Goal: Check status: Check status

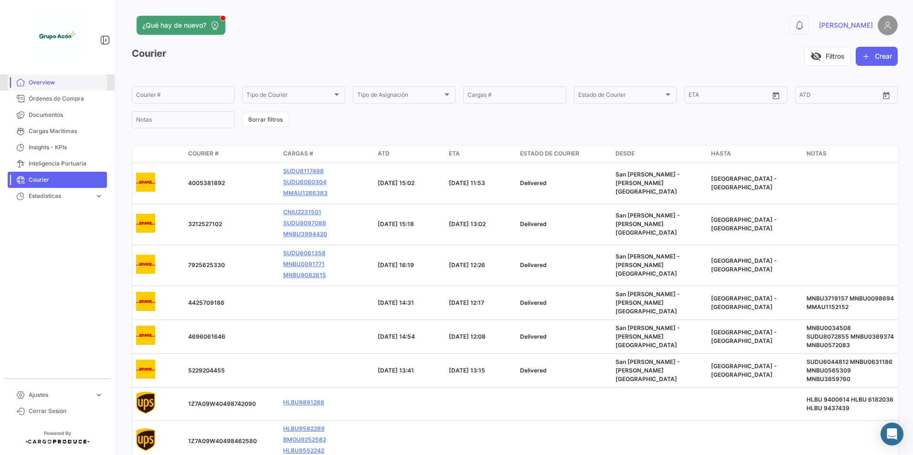
click at [42, 84] on span "Overview" at bounding box center [66, 82] width 74 height 9
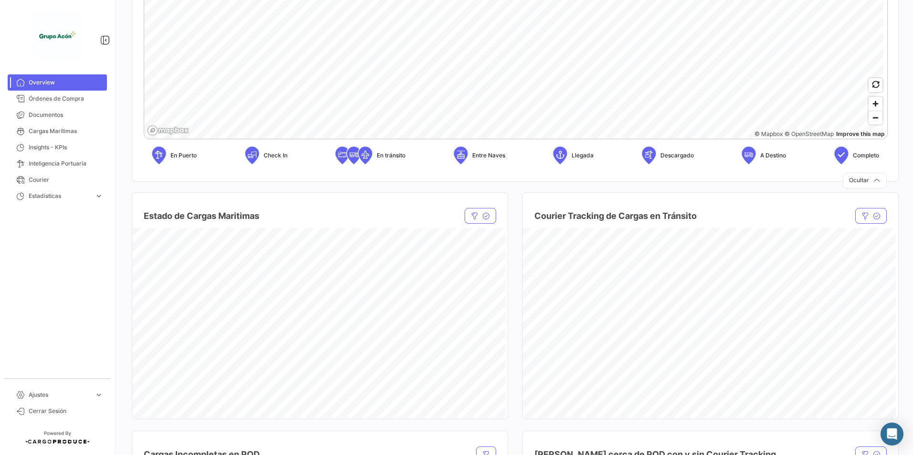
scroll to position [334, 0]
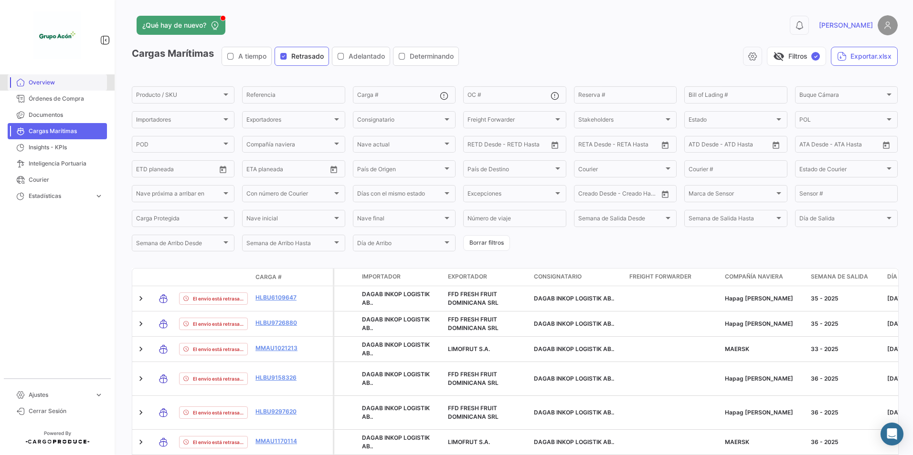
click at [41, 85] on span "Overview" at bounding box center [66, 82] width 74 height 9
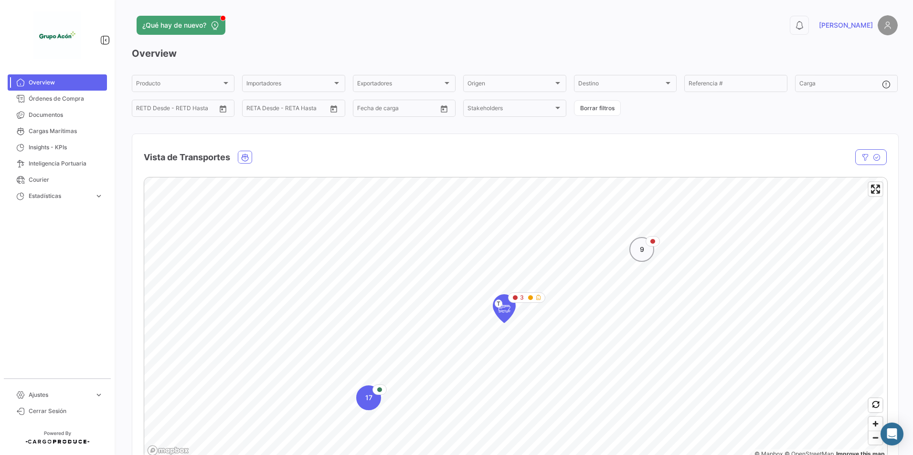
click at [645, 247] on div "9" at bounding box center [641, 249] width 25 height 25
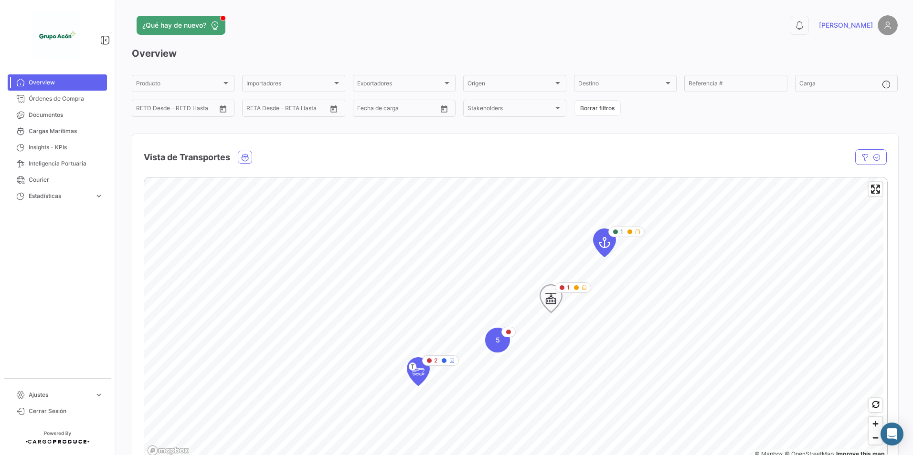
click at [548, 301] on icon "Map marker" at bounding box center [550, 299] width 13 height 20
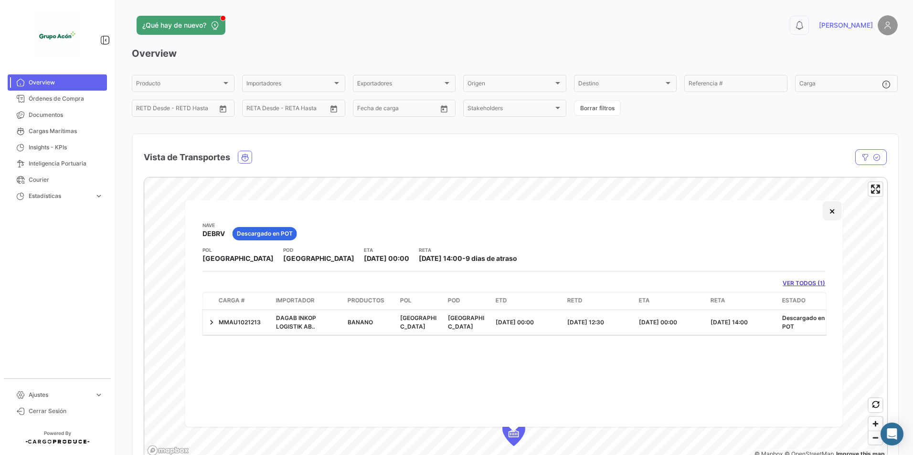
click at [831, 216] on button "×" at bounding box center [831, 210] width 19 height 19
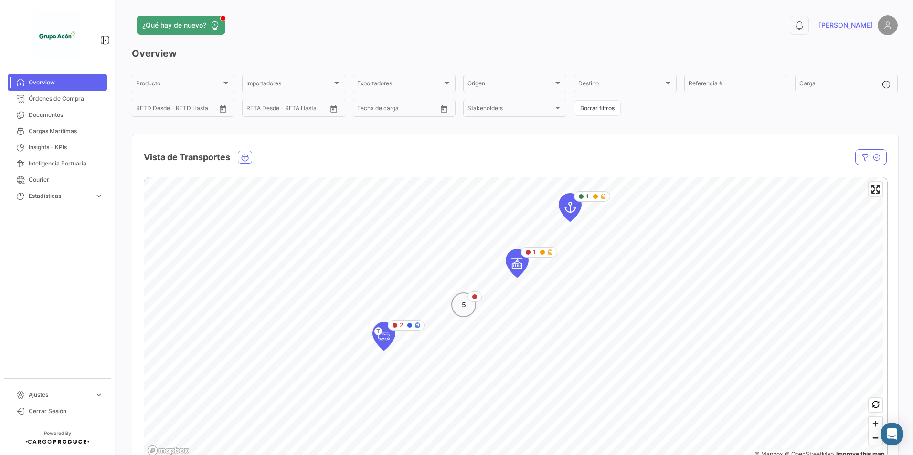
click at [459, 305] on div "5" at bounding box center [463, 305] width 25 height 25
click at [521, 264] on icon "Map marker" at bounding box center [518, 264] width 13 height 20
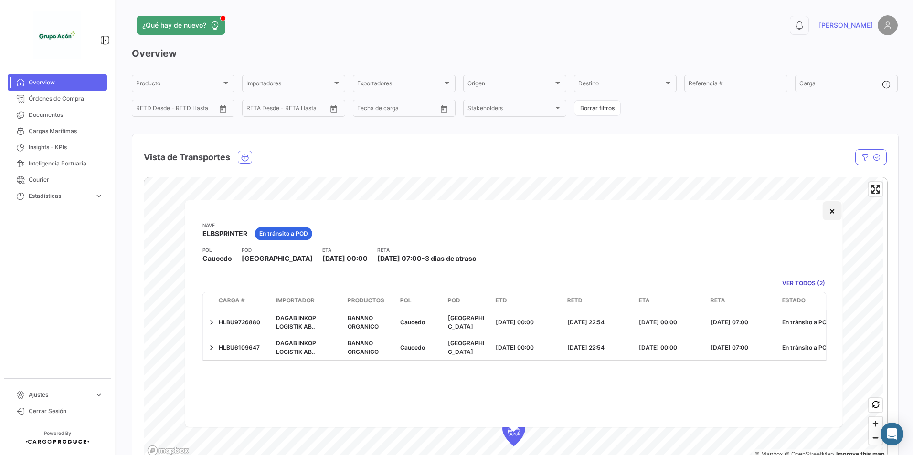
click at [830, 210] on button "×" at bounding box center [831, 210] width 19 height 19
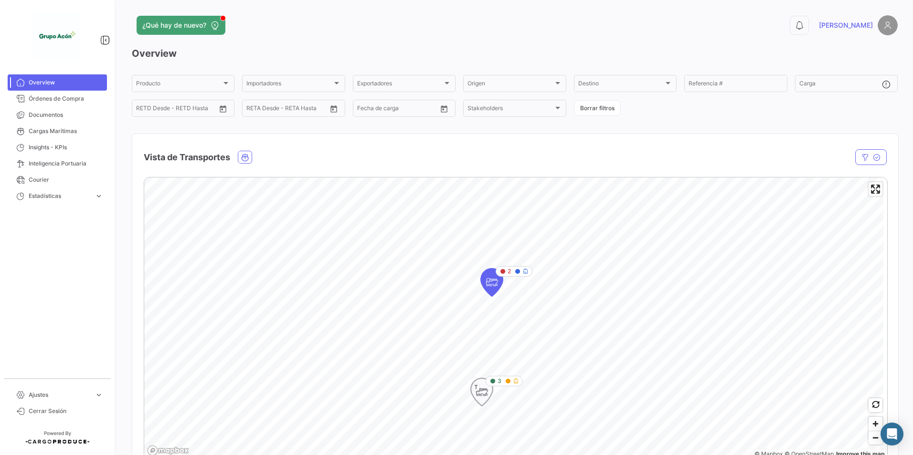
click at [485, 396] on icon "Map marker" at bounding box center [481, 392] width 13 height 20
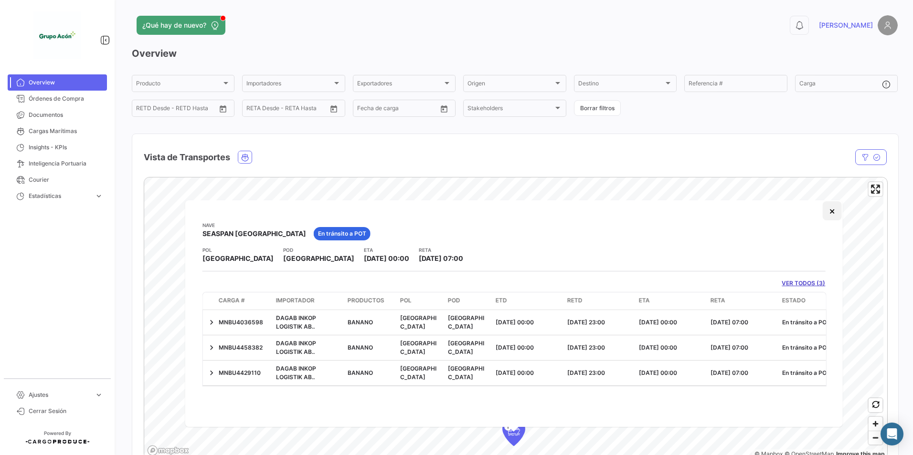
click at [828, 213] on button "×" at bounding box center [831, 210] width 19 height 19
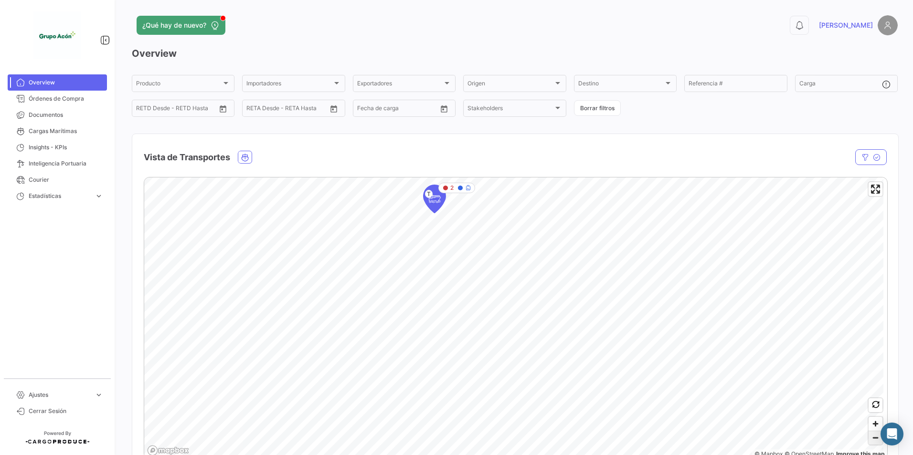
click at [868, 439] on span "Zoom out" at bounding box center [875, 437] width 14 height 13
click at [873, 437] on span "Zoom out" at bounding box center [875, 437] width 14 height 13
click at [872, 440] on span "Zoom out" at bounding box center [875, 437] width 14 height 13
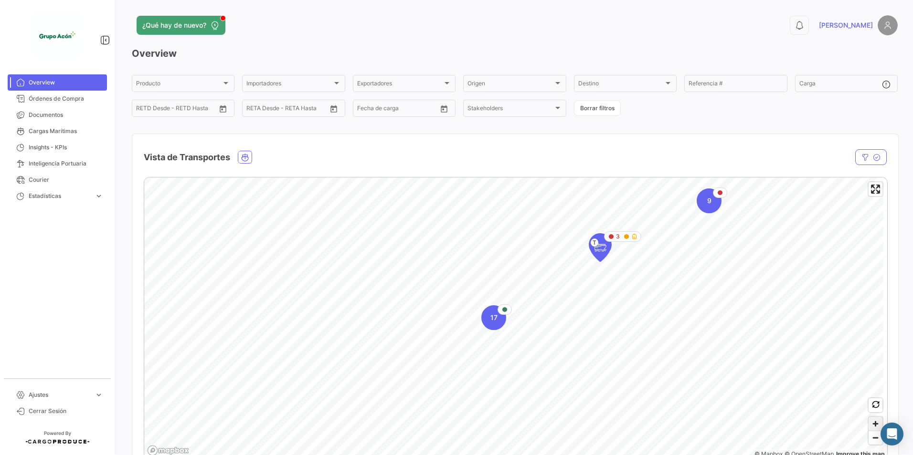
click at [873, 425] on span "Zoom in" at bounding box center [875, 424] width 14 height 14
click at [489, 298] on icon "Map marker" at bounding box center [491, 294] width 13 height 20
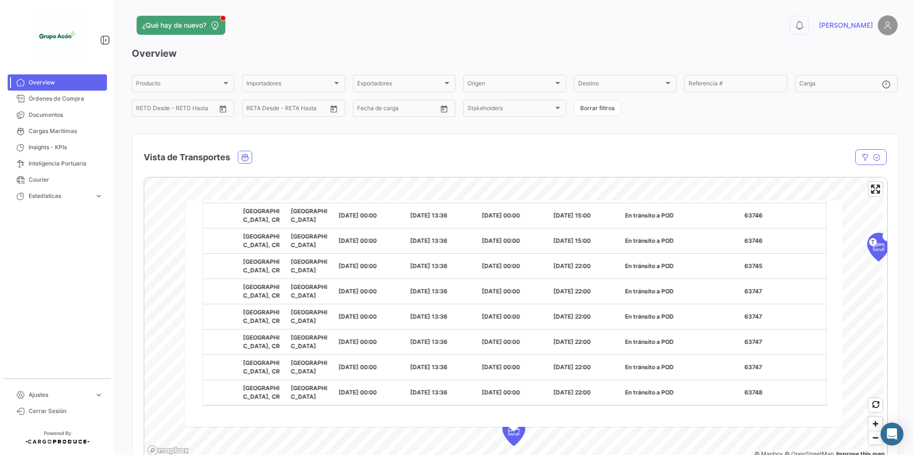
scroll to position [0, 174]
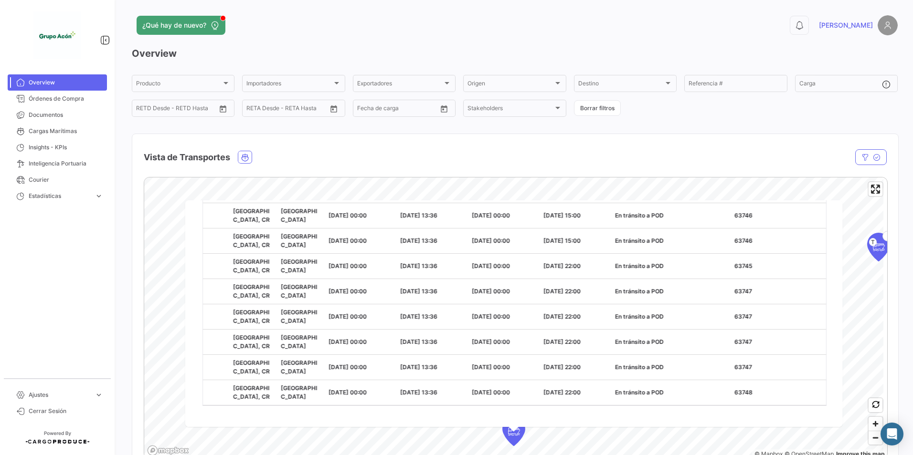
drag, startPoint x: 600, startPoint y: 323, endPoint x: 584, endPoint y: 409, distance: 87.7
click at [584, 409] on div "Nave ACHELOOS En tránsito a POD POL [GEOGRAPHIC_DATA], [GEOGRAPHIC_DATA] ETA [D…" at bounding box center [513, 313] width 657 height 227
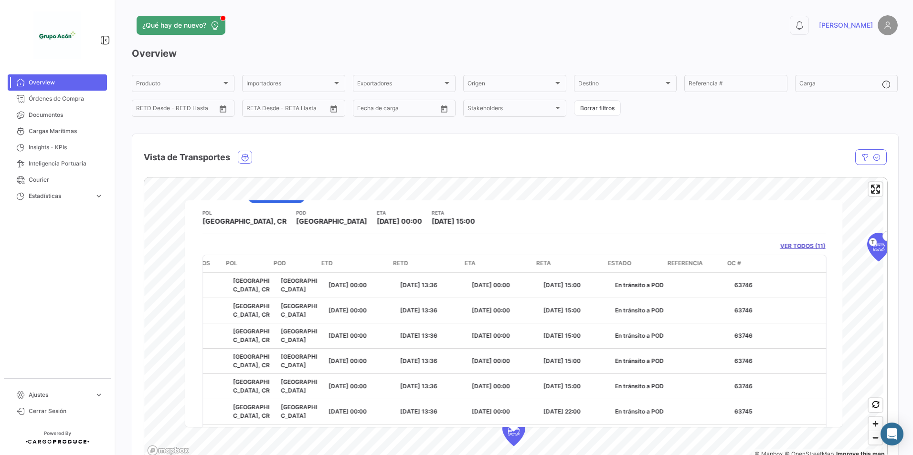
scroll to position [0, 0]
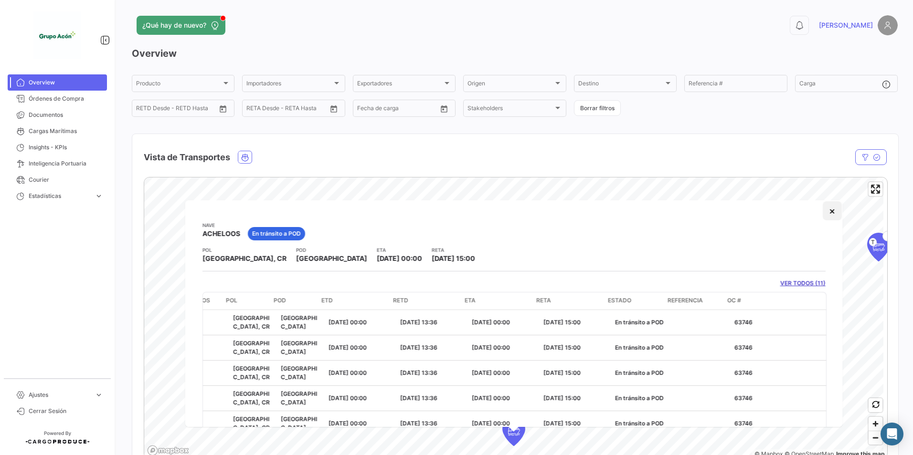
click at [823, 213] on button "×" at bounding box center [831, 210] width 19 height 19
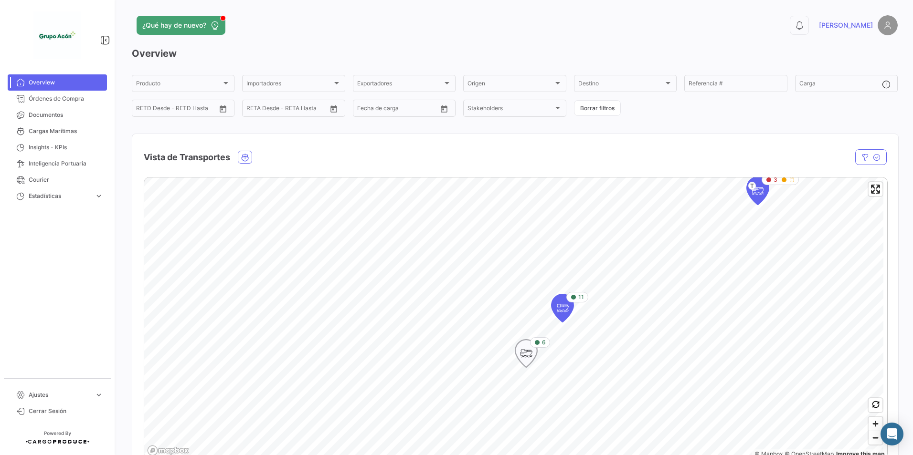
click at [528, 359] on icon "Map marker" at bounding box center [525, 354] width 13 height 20
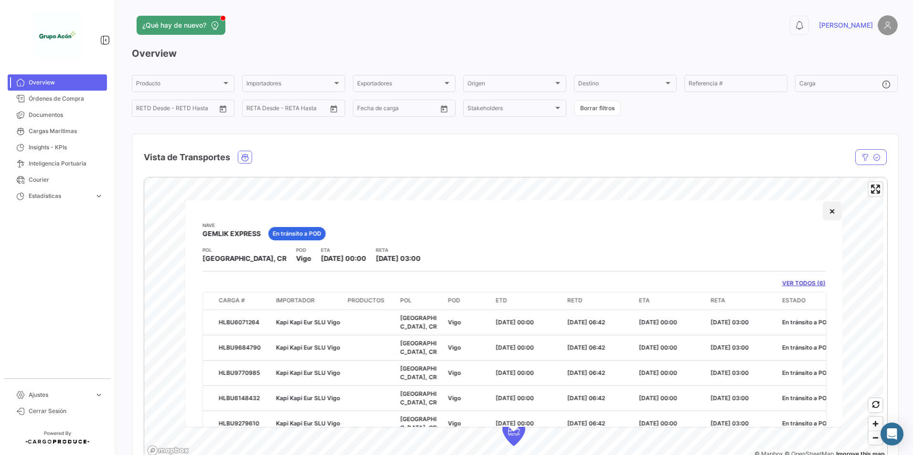
click at [828, 212] on button "×" at bounding box center [831, 210] width 19 height 19
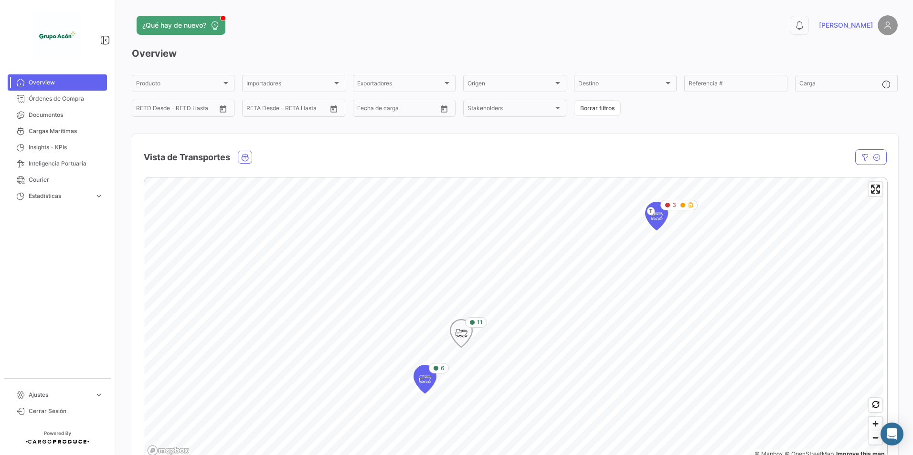
click at [464, 337] on icon "Map marker" at bounding box center [460, 334] width 13 height 20
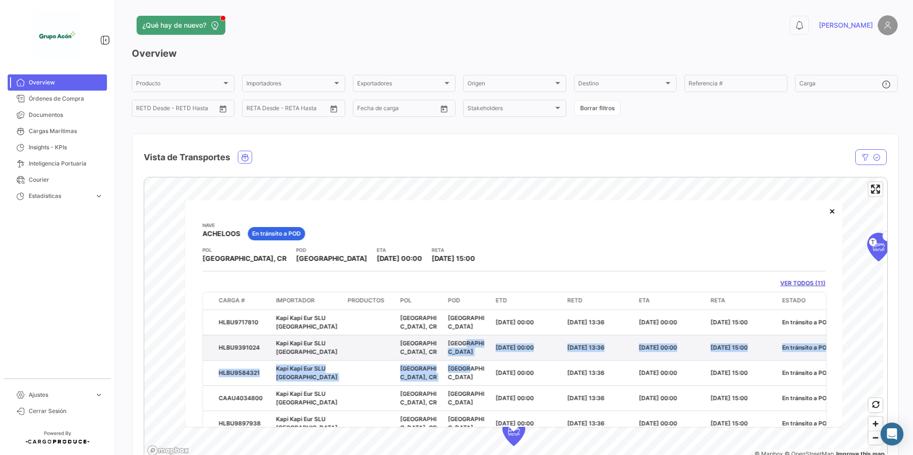
drag, startPoint x: 468, startPoint y: 380, endPoint x: 463, endPoint y: 357, distance: 24.4
click at [463, 357] on datatable-scroller "HLBU9717810 [GEOGRAPHIC_DATA] [GEOGRAPHIC_DATA] [GEOGRAPHIC_DATA] [GEOGRAPHIC_D…" at bounding box center [514, 449] width 623 height 278
click at [829, 213] on button "×" at bounding box center [831, 210] width 19 height 19
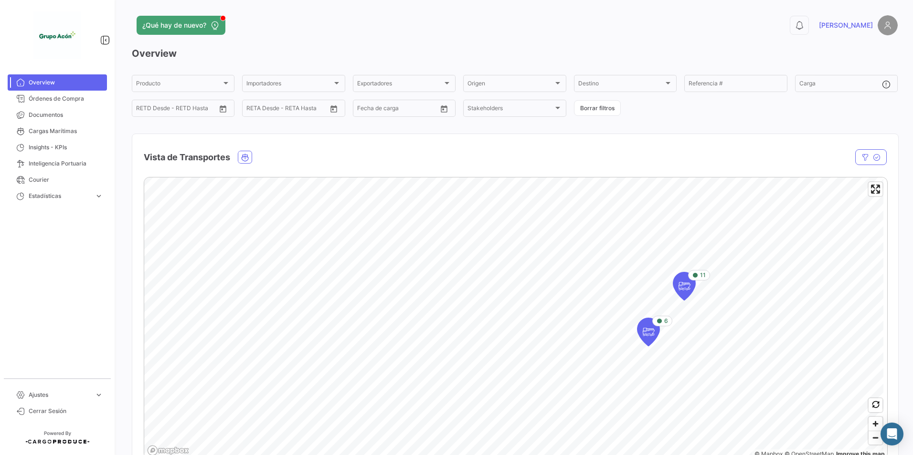
click at [851, 455] on html "Overview Órdenes de Compra Documentos Cargas Marítimas Insights - KPIs Intelige…" at bounding box center [456, 227] width 913 height 455
click at [868, 442] on span "Zoom out" at bounding box center [875, 437] width 14 height 13
click at [873, 423] on span "Zoom in" at bounding box center [875, 424] width 14 height 14
click at [360, 455] on html "Overview Órdenes de Compra Documentos Cargas Marítimas Insights - KPIs Intelige…" at bounding box center [456, 227] width 913 height 455
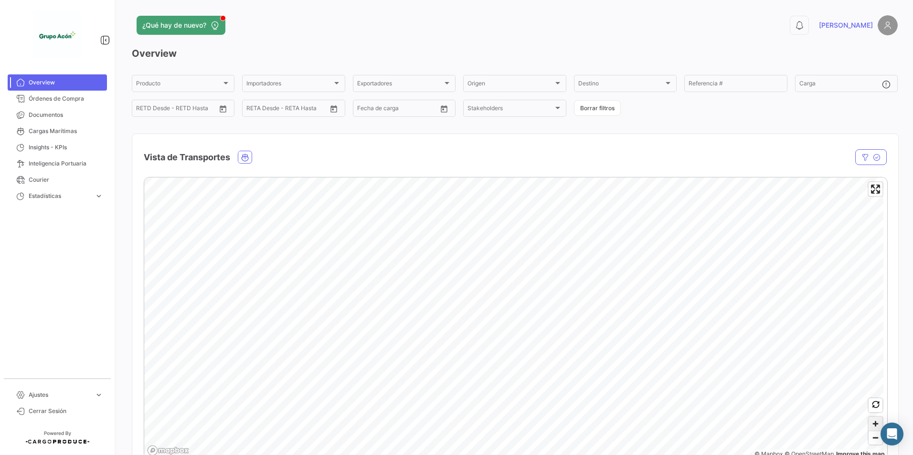
click at [874, 424] on span "Zoom in" at bounding box center [875, 424] width 14 height 14
click at [501, 455] on html "Overview Órdenes de Compra Documentos Cargas Marítimas Insights - KPIs Intelige…" at bounding box center [456, 227] width 913 height 455
click at [616, 455] on html "Overview Órdenes de Compra Documentos Cargas Marítimas Insights - KPIs Intelige…" at bounding box center [456, 227] width 913 height 455
click at [248, 164] on mat-card "Vista de Transportes En tránsito Estado Nave Nave Carga Agrupador por * OC # Bo…" at bounding box center [515, 318] width 767 height 368
click at [239, 157] on mat-card "Vista de Transportes En tránsito Estado Nave Nave Carga Agrupador por * OC # Bo…" at bounding box center [515, 318] width 767 height 368
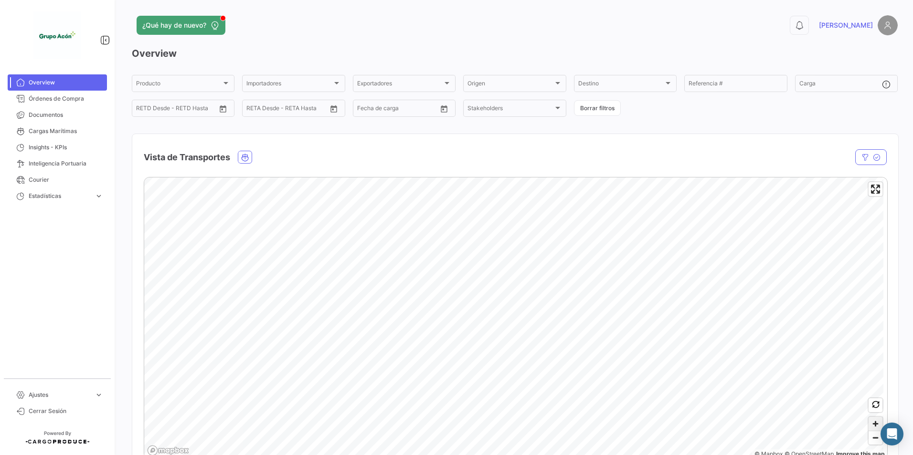
click at [869, 423] on span "Zoom in" at bounding box center [875, 424] width 14 height 14
click at [873, 427] on span "Zoom in" at bounding box center [875, 424] width 14 height 14
click at [139, 311] on div "© Mapbox © OpenStreetMap Improve this map En Puerto Check In En tránsito Entre …" at bounding box center [515, 334] width 766 height 331
click at [870, 442] on span "Zoom out" at bounding box center [875, 437] width 14 height 13
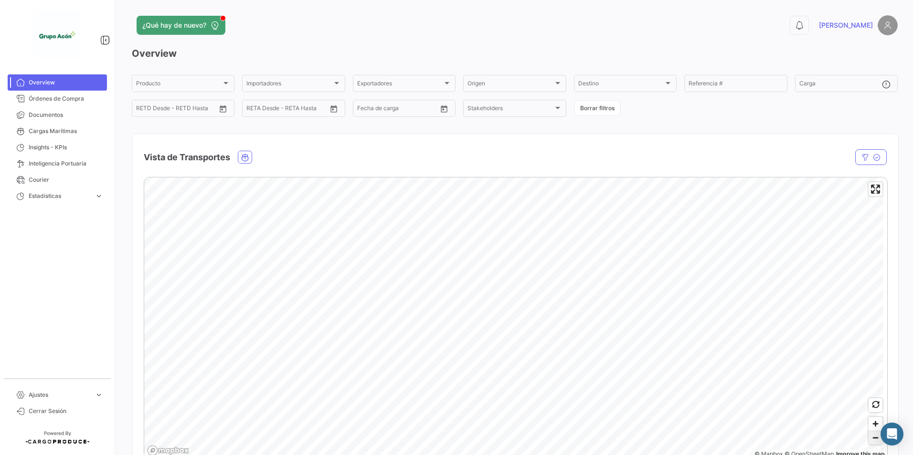
click at [870, 442] on span "Zoom out" at bounding box center [875, 437] width 14 height 13
